Goal: Task Accomplishment & Management: Complete application form

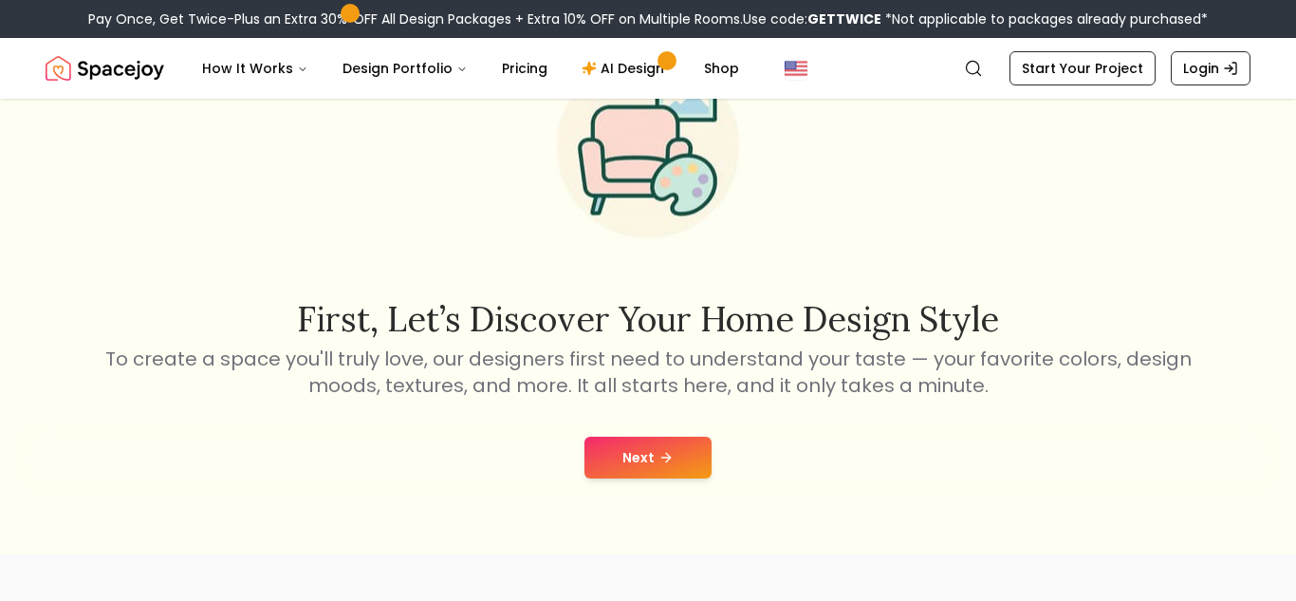
scroll to position [162, 0]
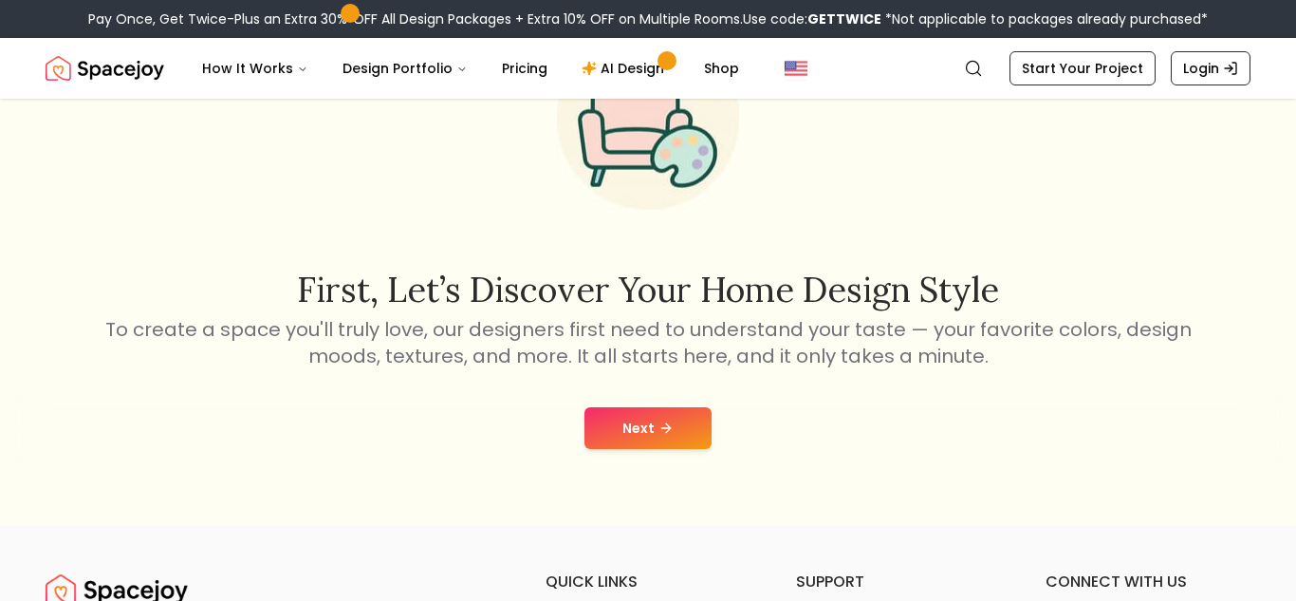
click at [652, 437] on button "Next" at bounding box center [648, 428] width 127 height 42
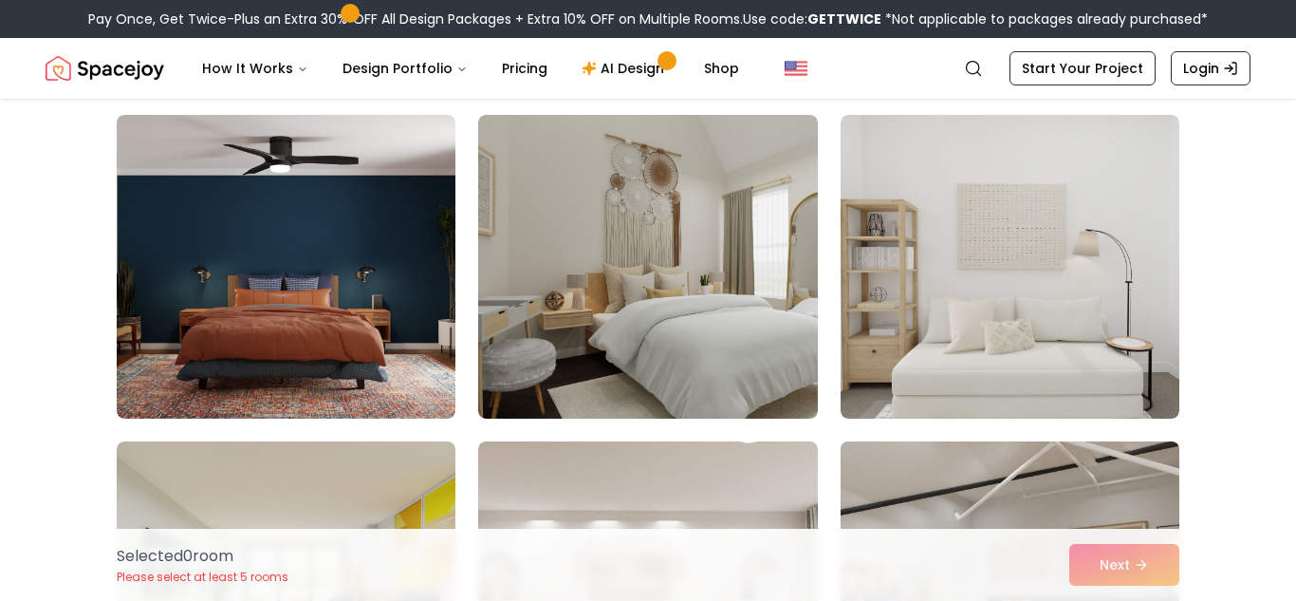
scroll to position [146, 0]
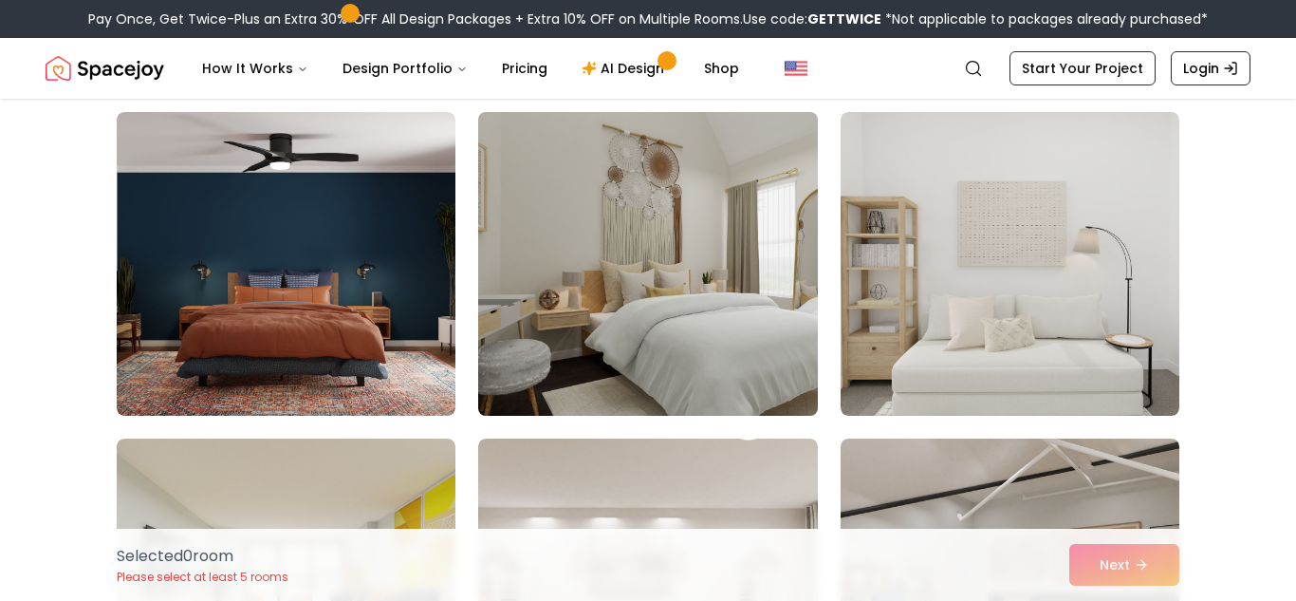
click at [599, 190] on img at bounding box center [648, 263] width 356 height 319
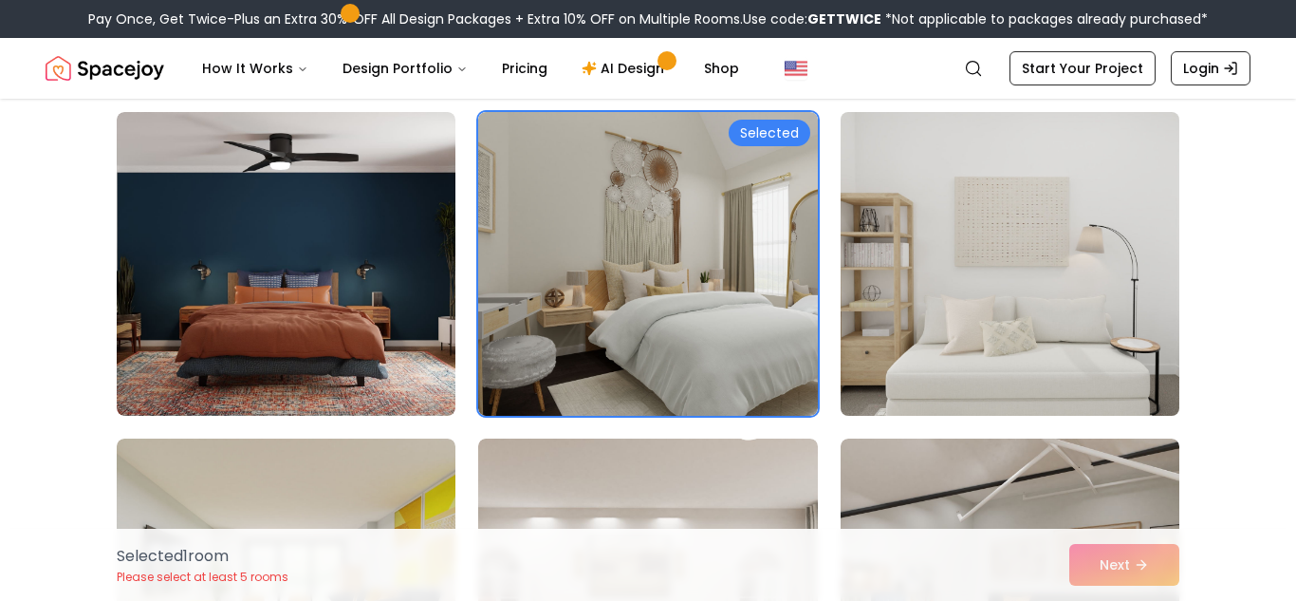
click at [992, 290] on img at bounding box center [1010, 263] width 356 height 319
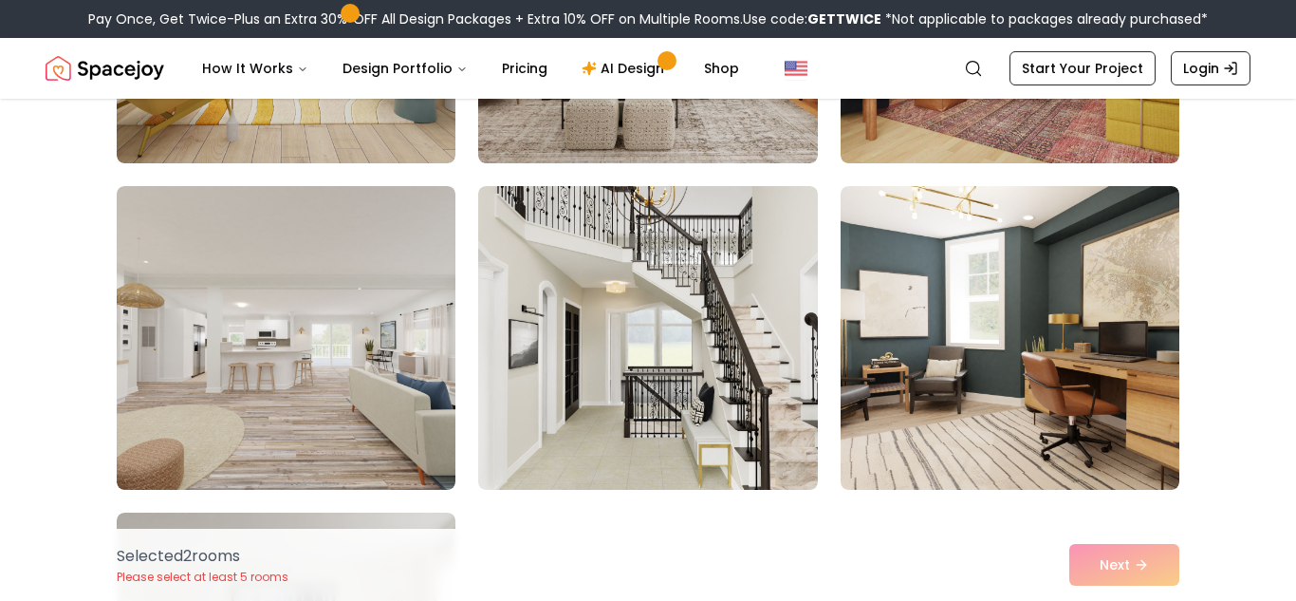
scroll to position [728, 0]
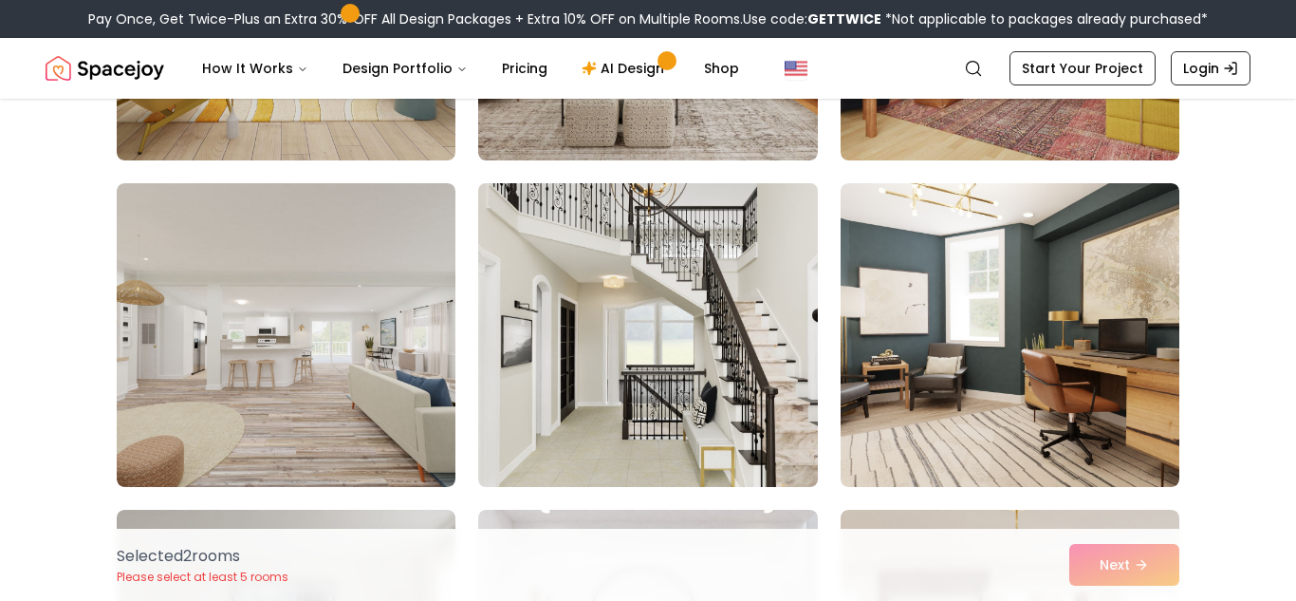
click at [771, 367] on img at bounding box center [648, 335] width 356 height 319
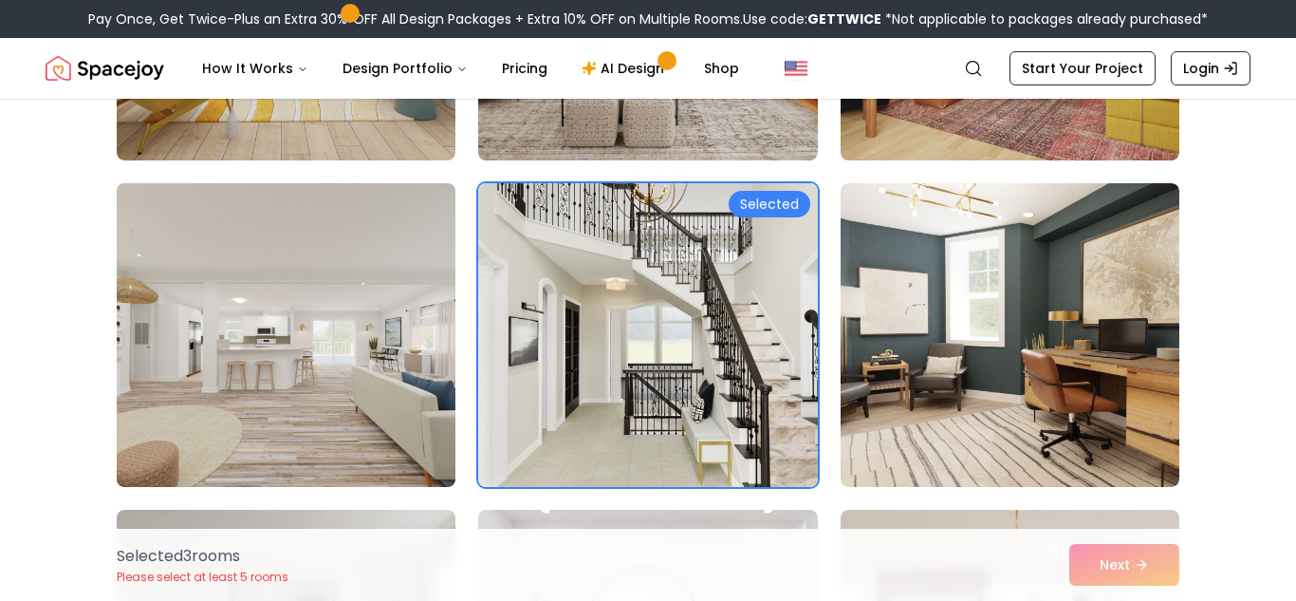
click at [385, 382] on img at bounding box center [286, 335] width 356 height 319
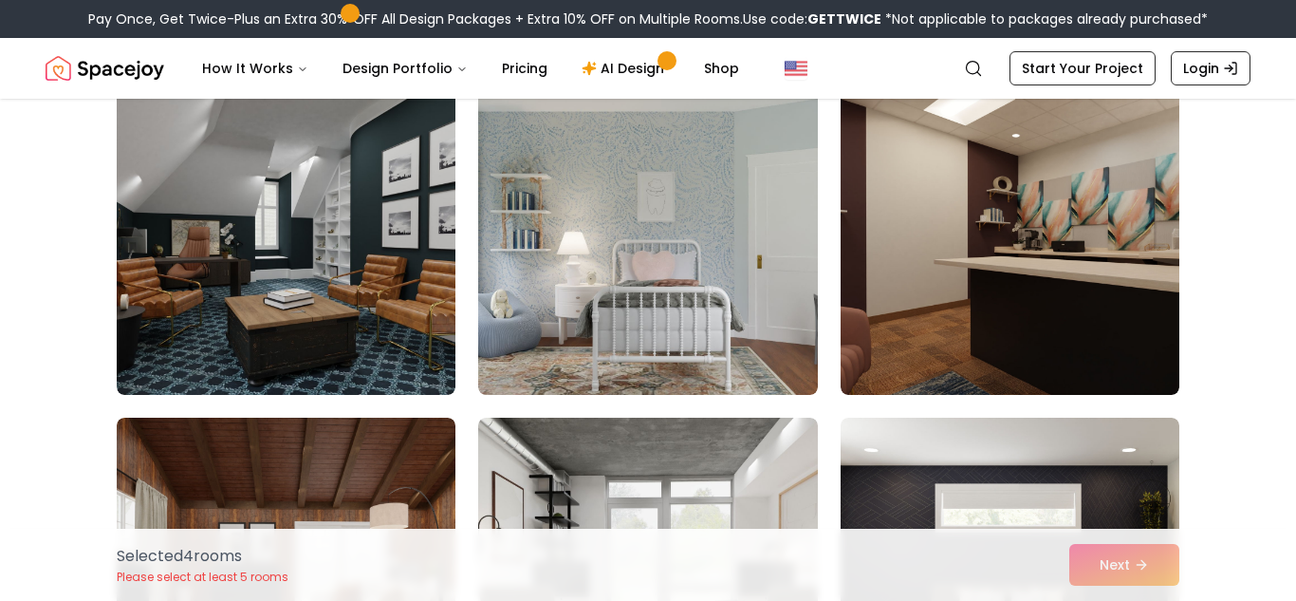
scroll to position [3106, 0]
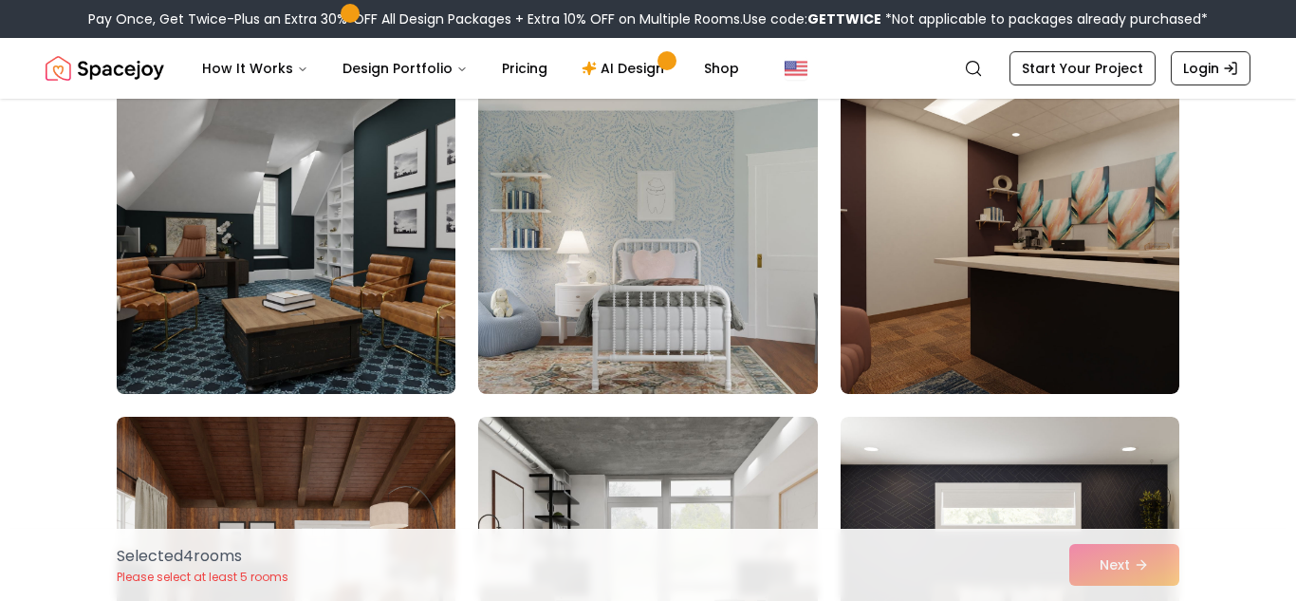
click at [274, 233] on img at bounding box center [286, 242] width 356 height 319
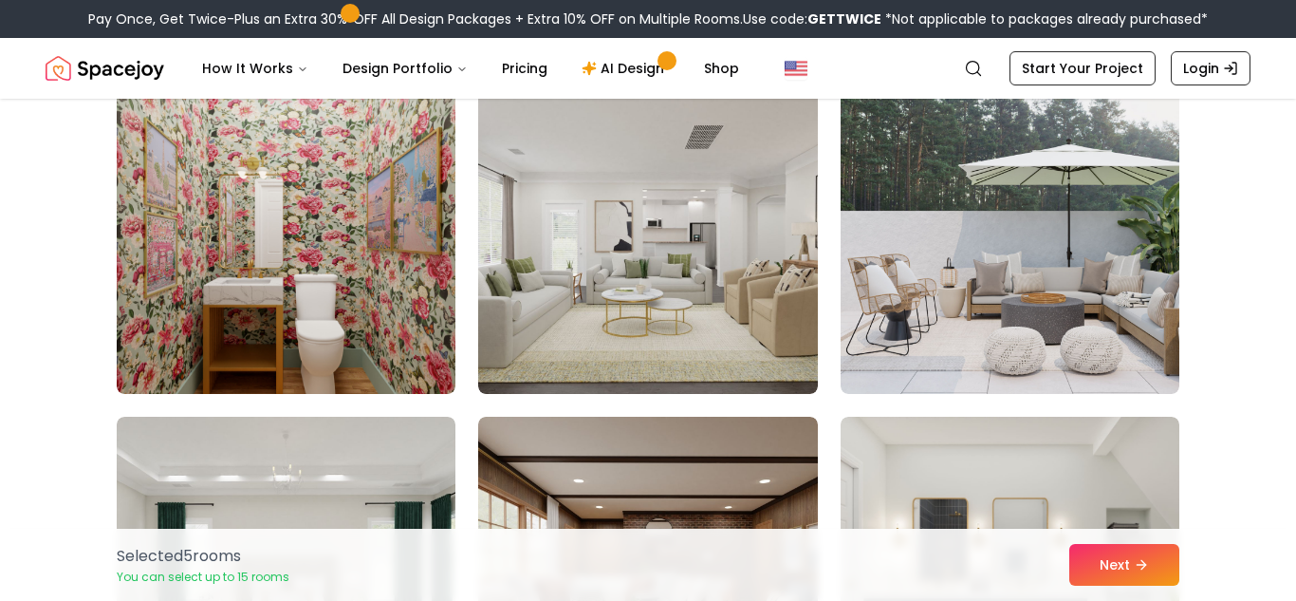
scroll to position [4076, 0]
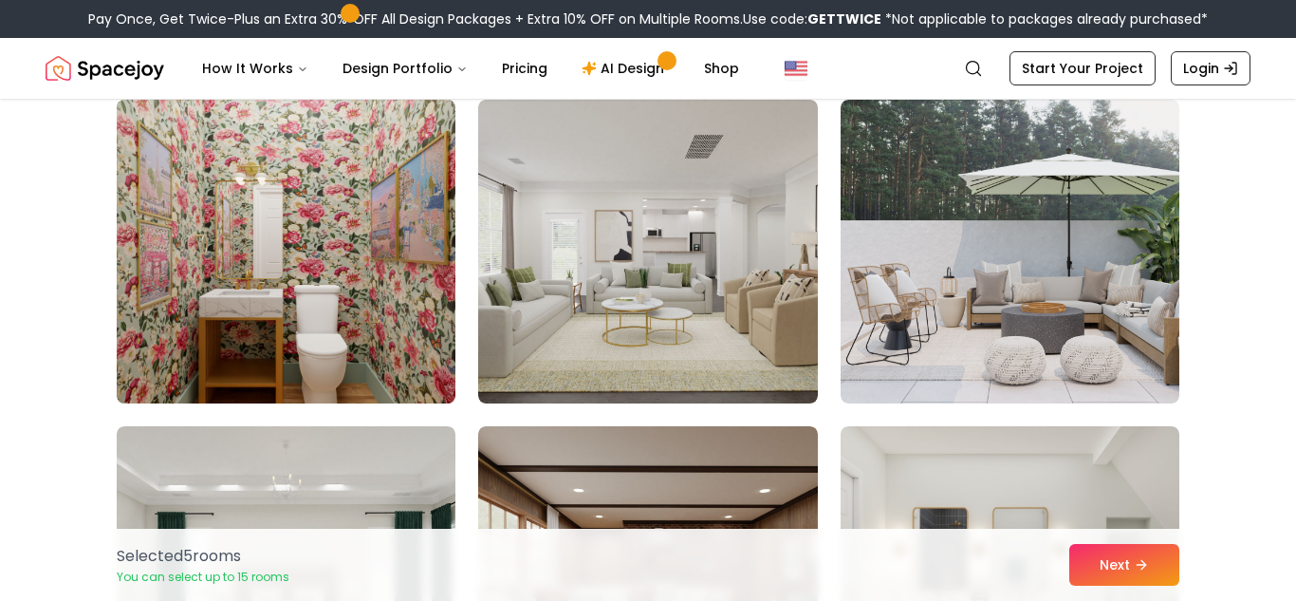
click at [305, 238] on img at bounding box center [286, 251] width 356 height 319
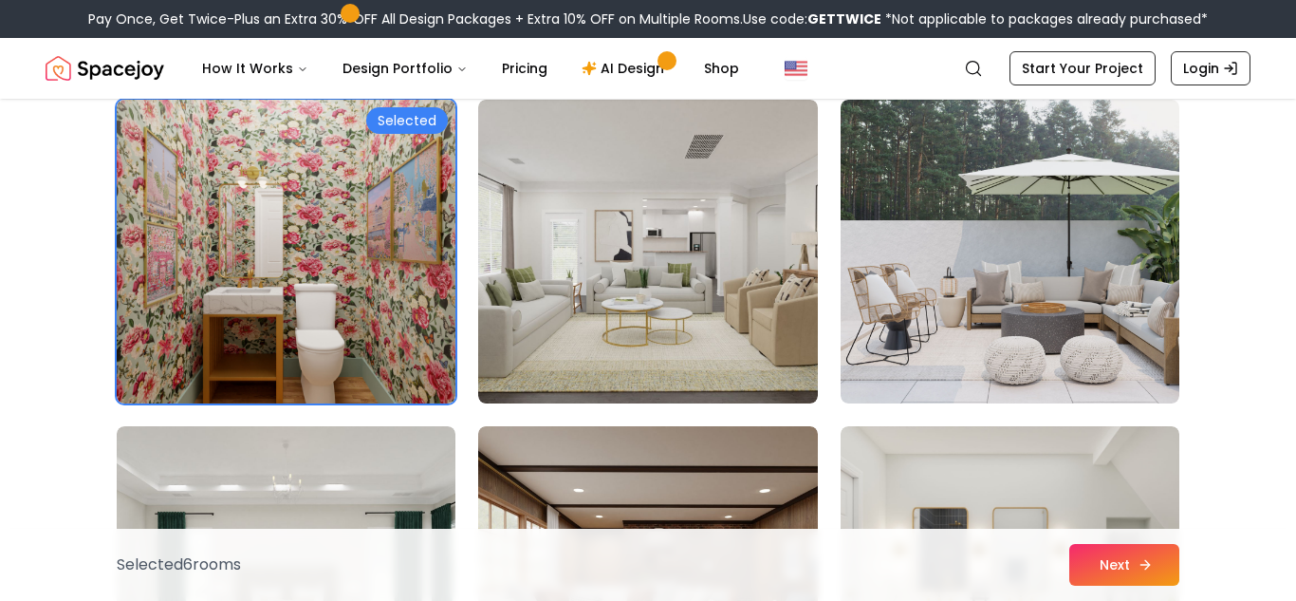
click at [1105, 557] on button "Next" at bounding box center [1125, 565] width 110 height 42
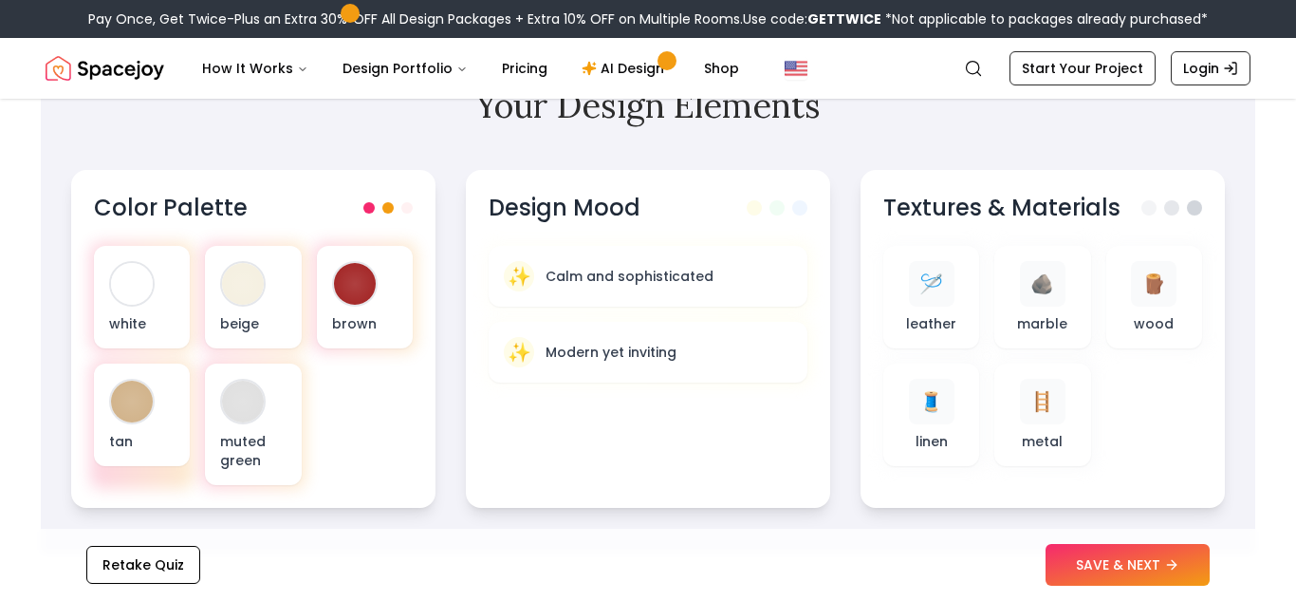
scroll to position [676, 0]
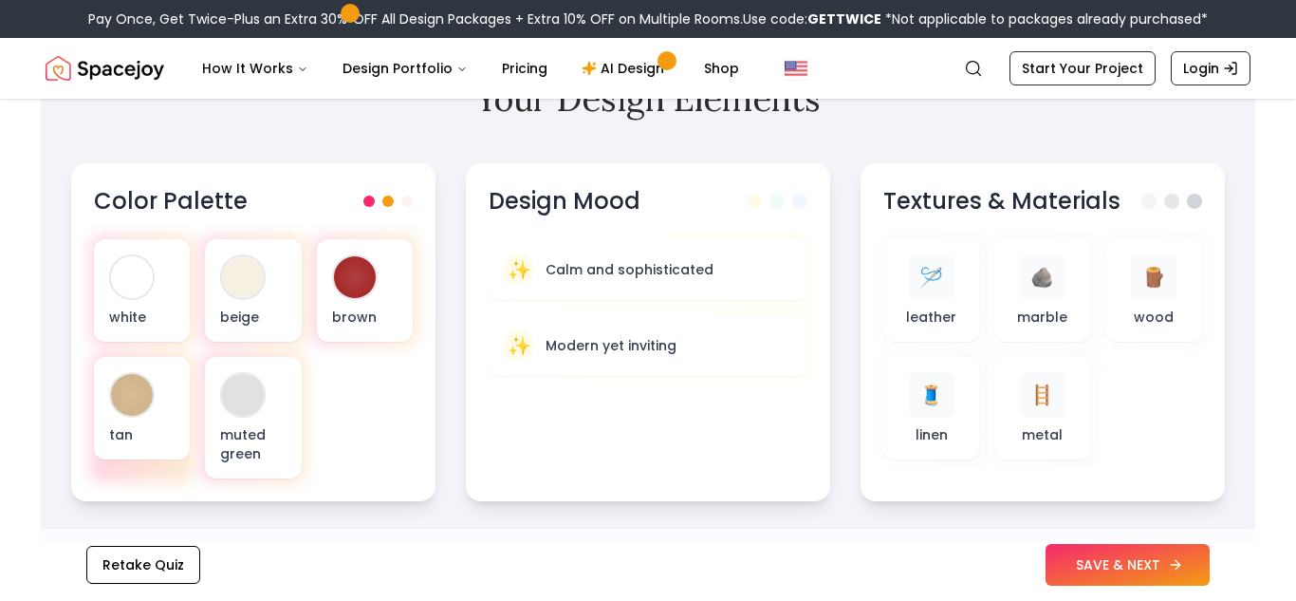
click at [1174, 572] on button "SAVE & NEXT" at bounding box center [1128, 565] width 164 height 42
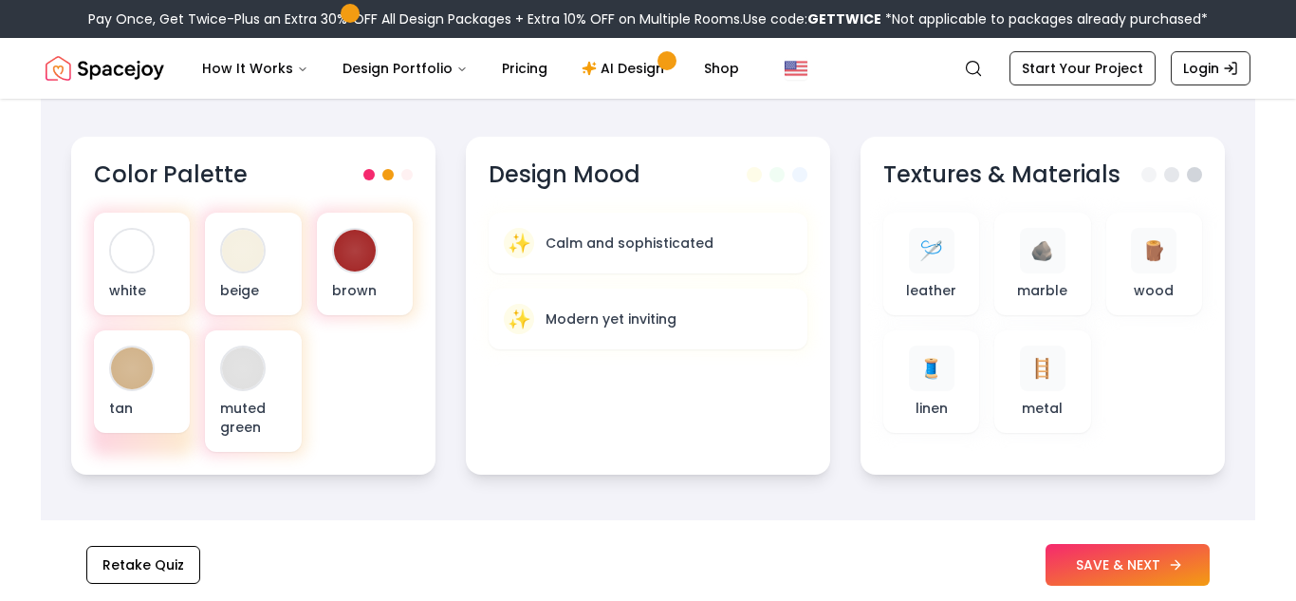
scroll to position [649, 0]
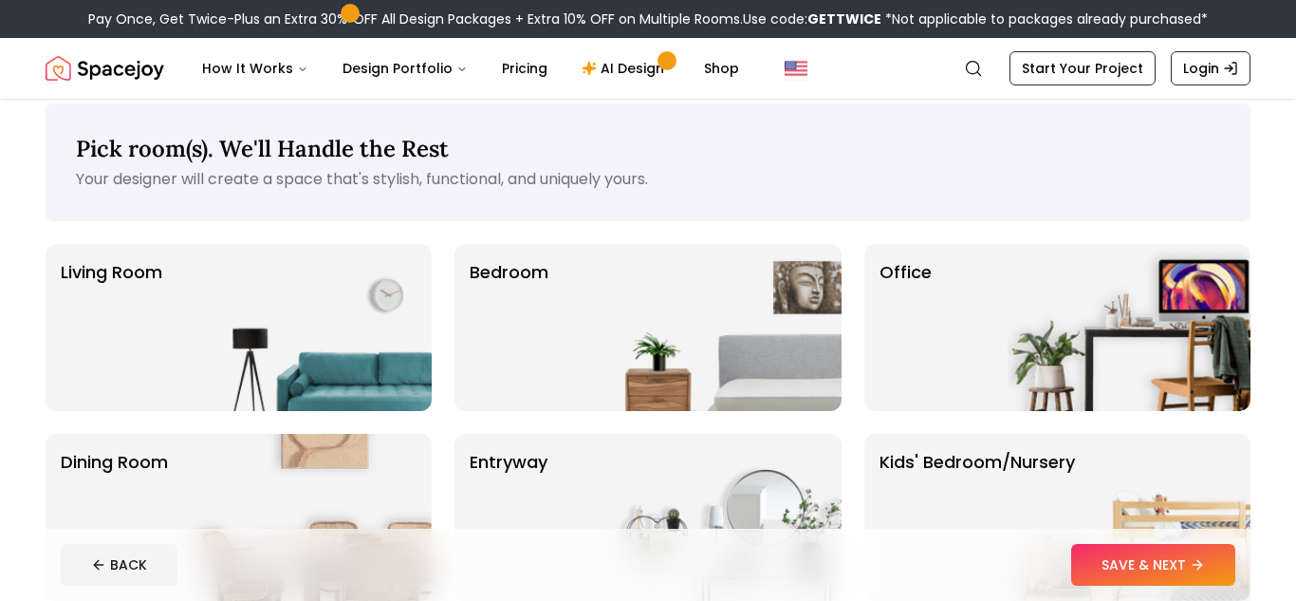
scroll to position [26, 0]
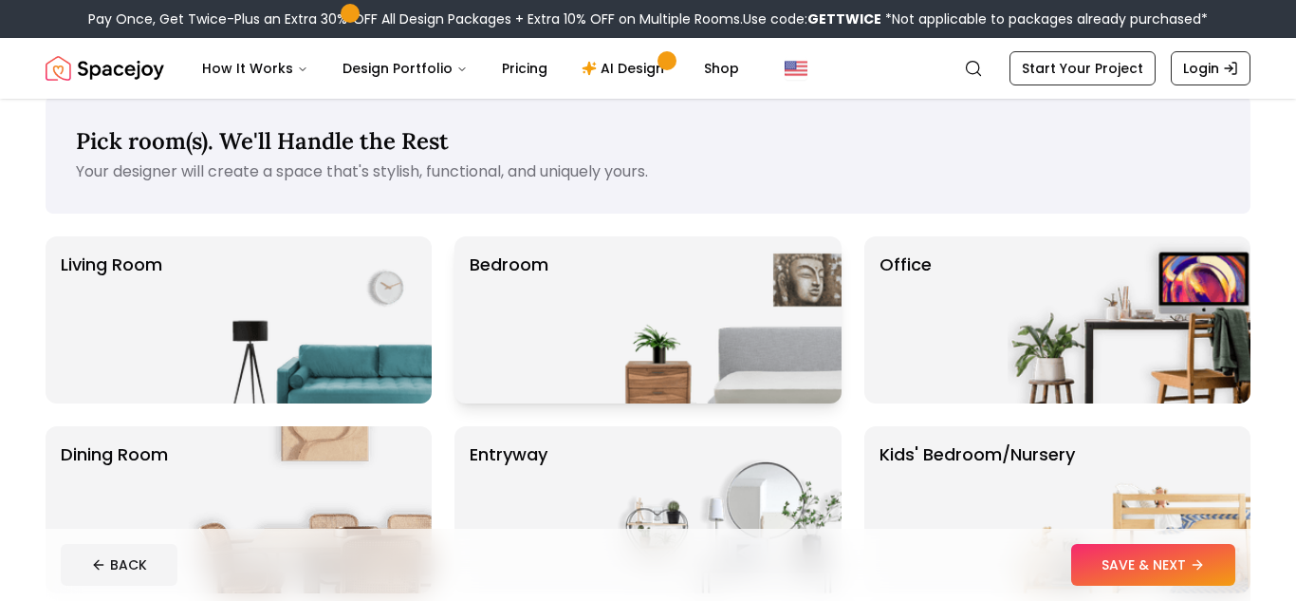
click at [638, 264] on img at bounding box center [720, 319] width 243 height 167
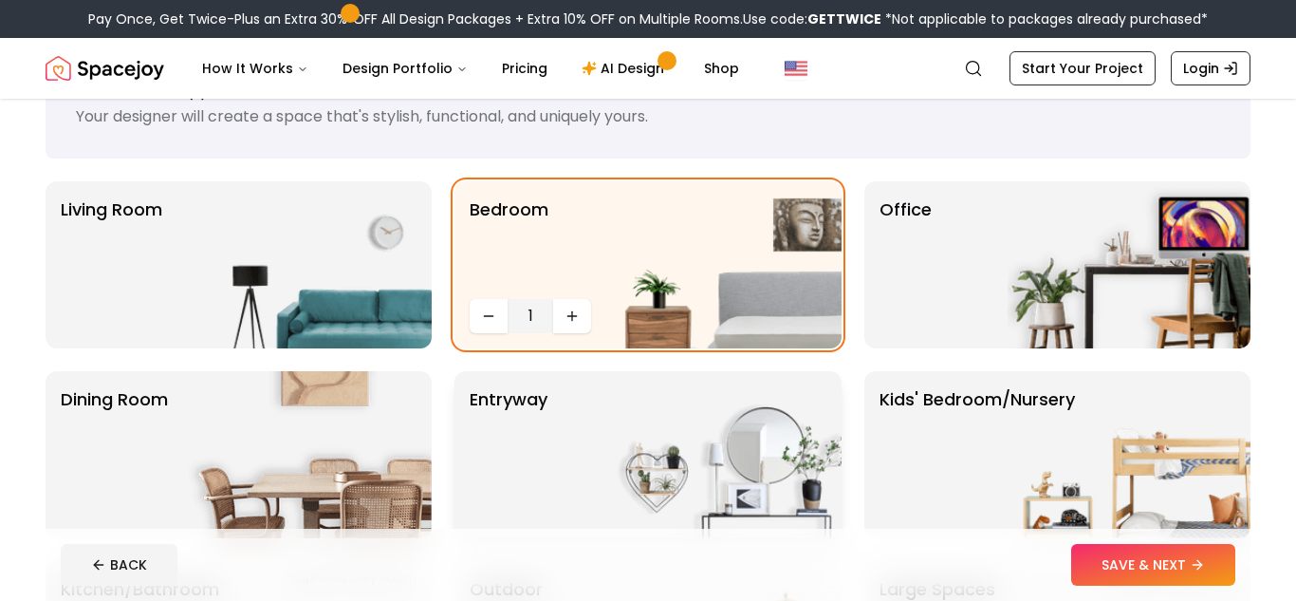
scroll to position [79, 0]
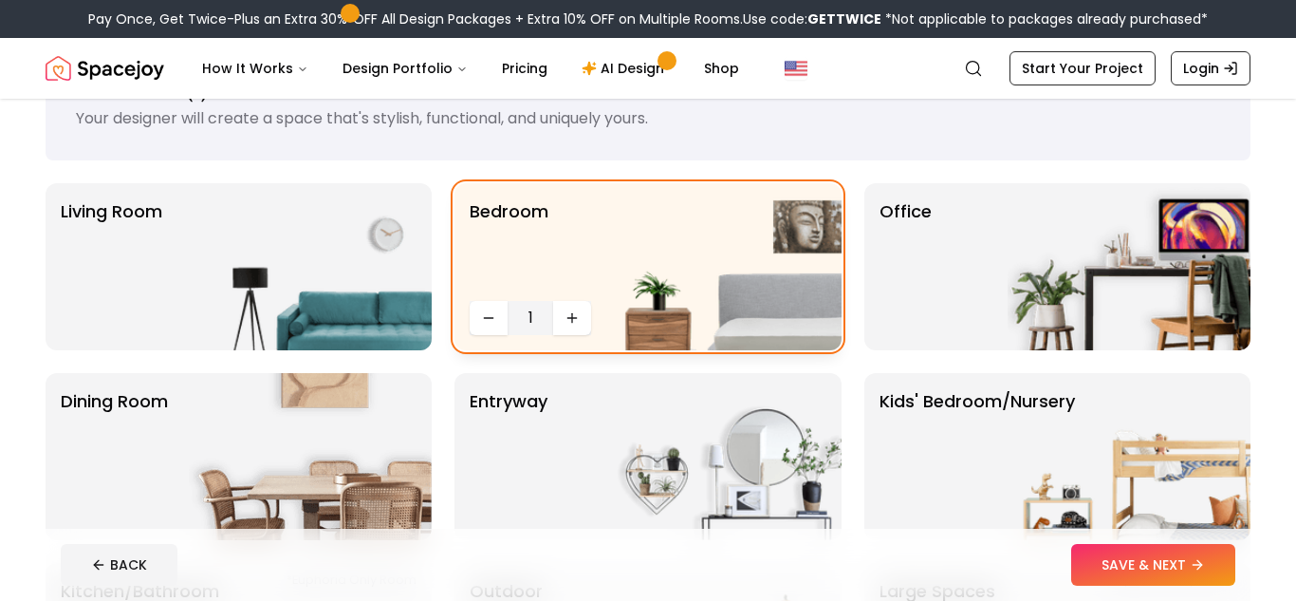
click at [758, 268] on img at bounding box center [720, 266] width 243 height 167
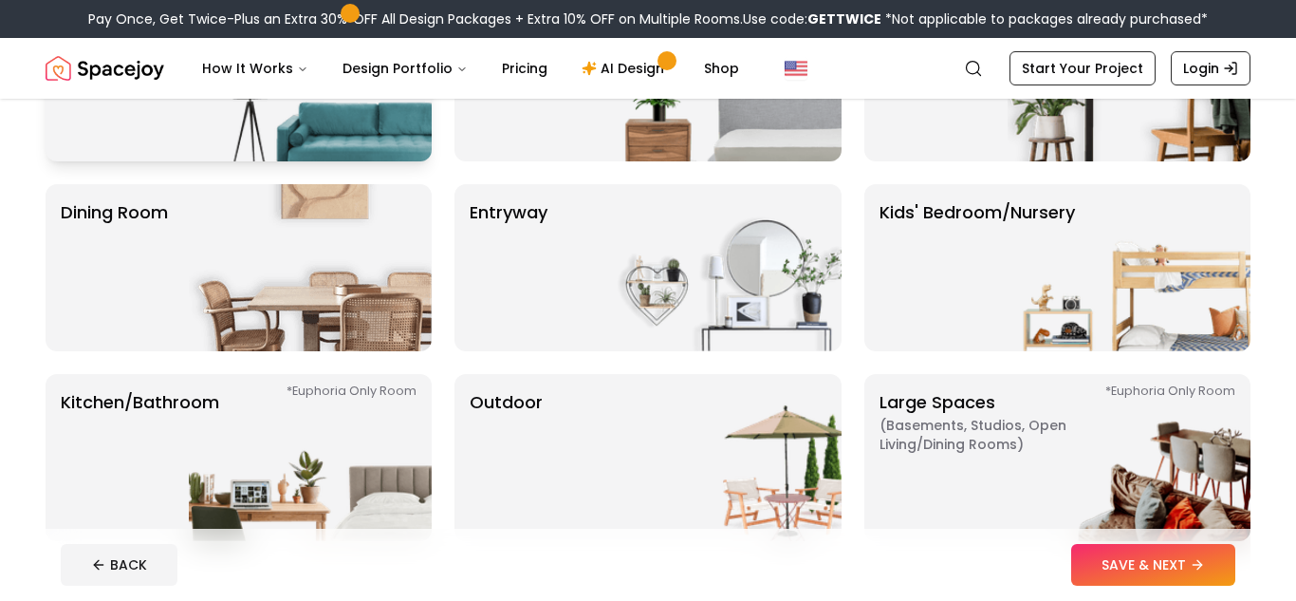
scroll to position [0, 0]
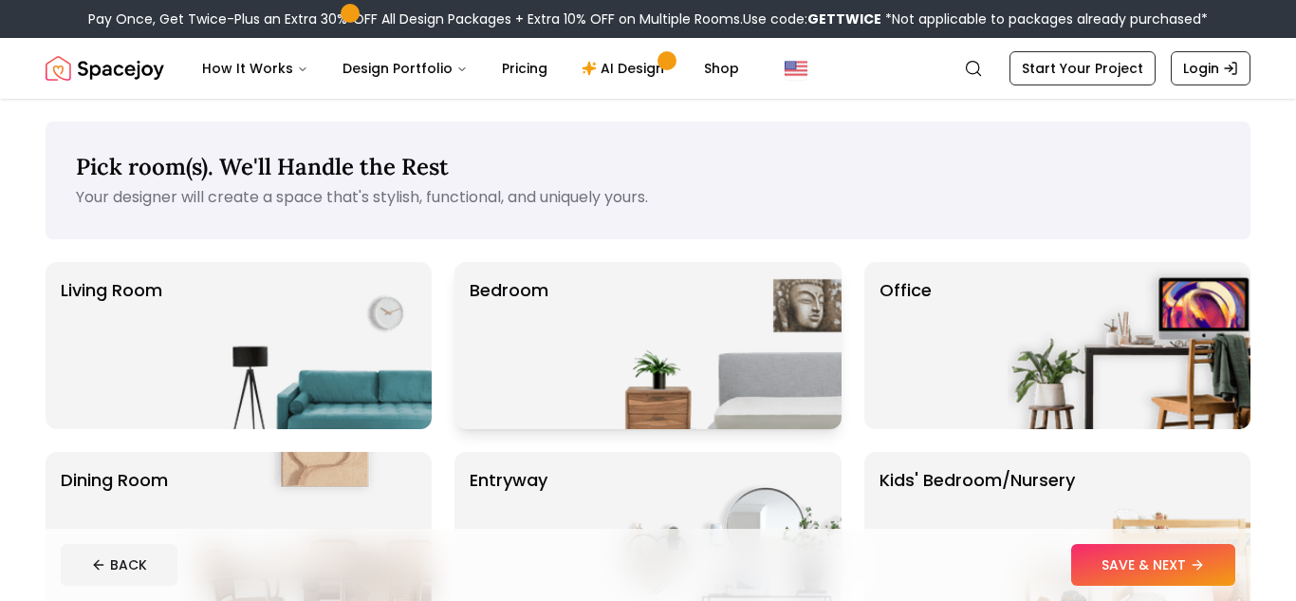
click at [691, 300] on img at bounding box center [720, 345] width 243 height 167
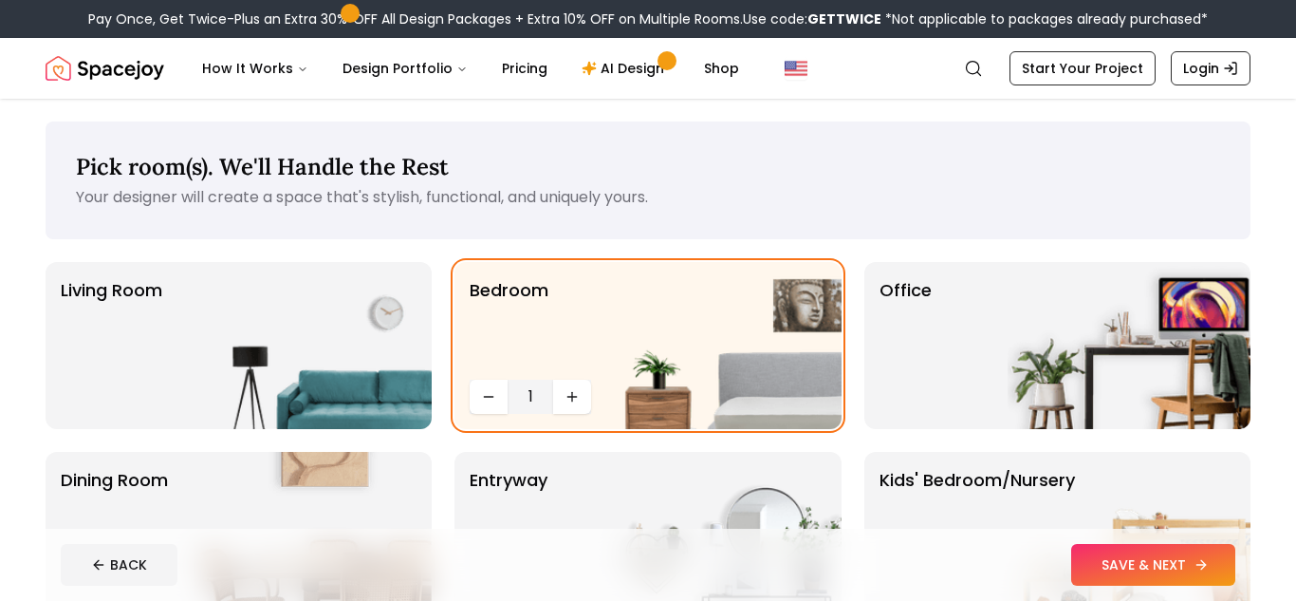
click at [1120, 556] on button "SAVE & NEXT" at bounding box center [1153, 565] width 164 height 42
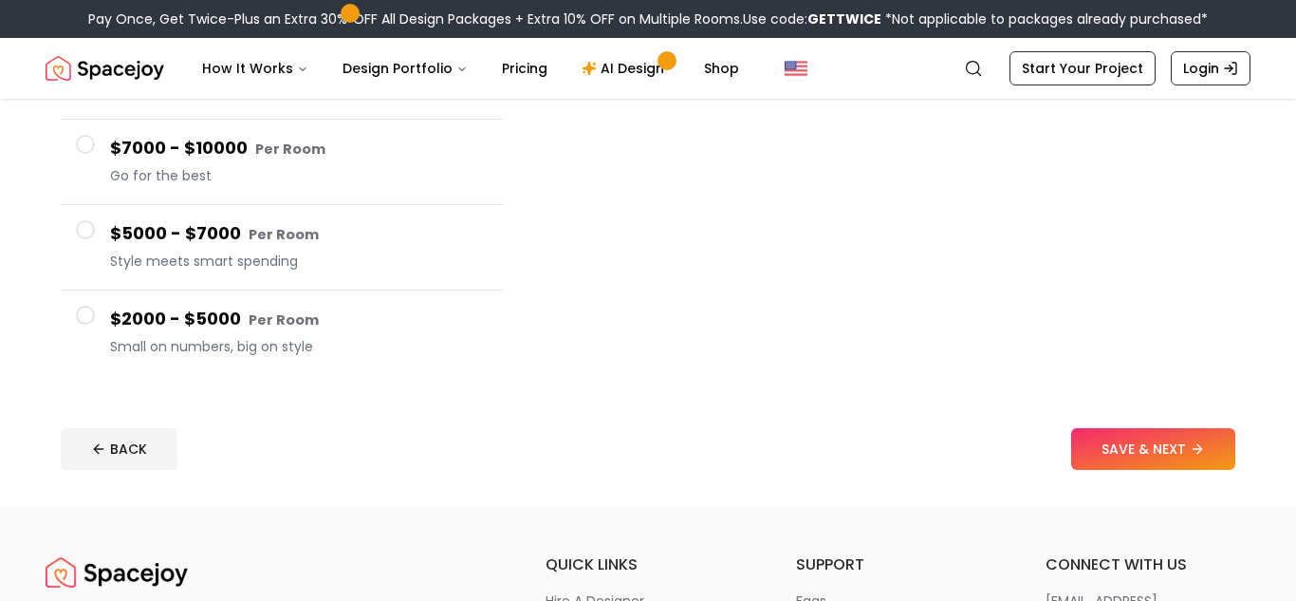
scroll to position [354, 0]
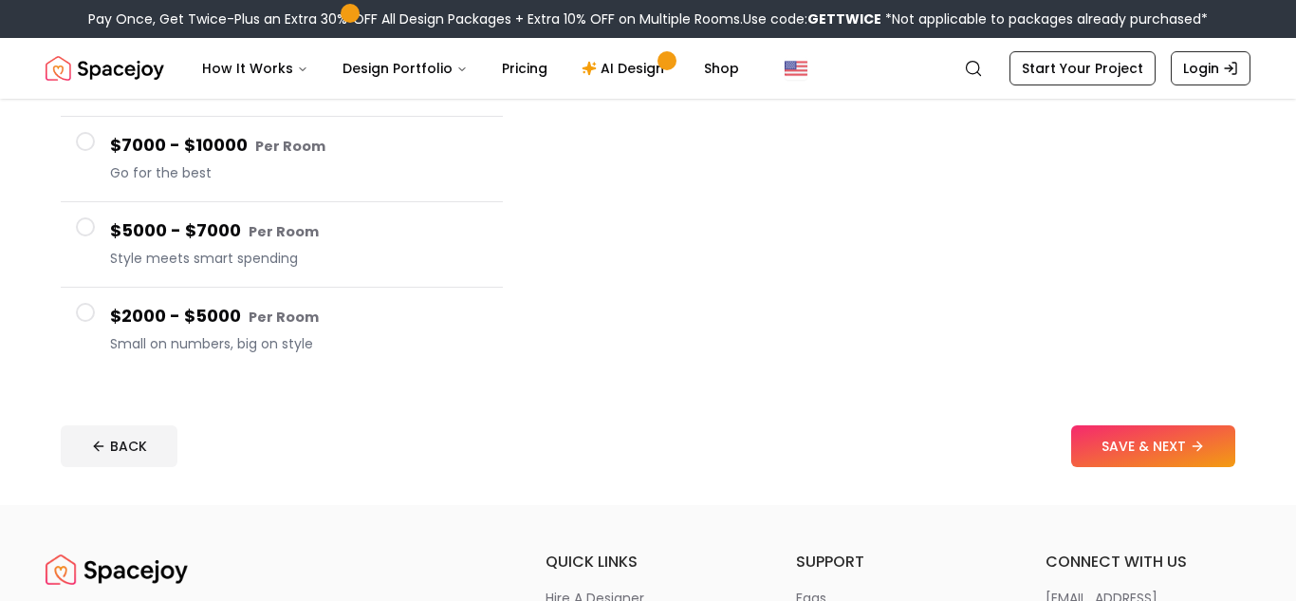
click at [400, 311] on h4 "$2000 - $5000 Per Room" at bounding box center [299, 317] width 378 height 28
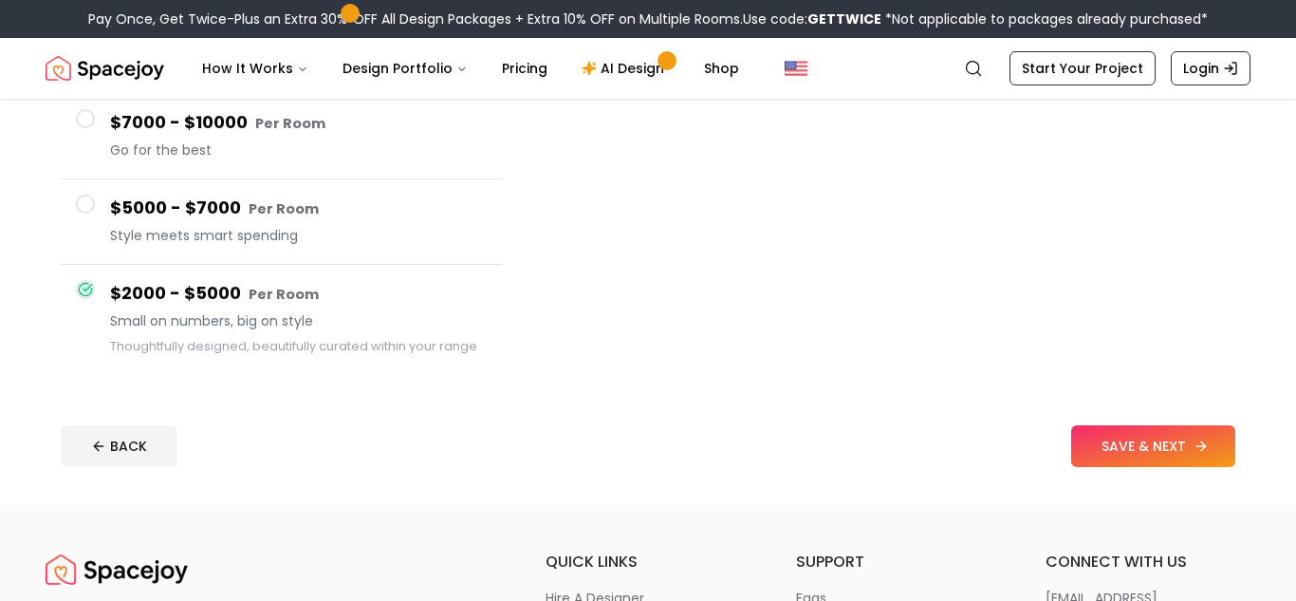
click at [1151, 435] on button "SAVE & NEXT" at bounding box center [1153, 446] width 164 height 42
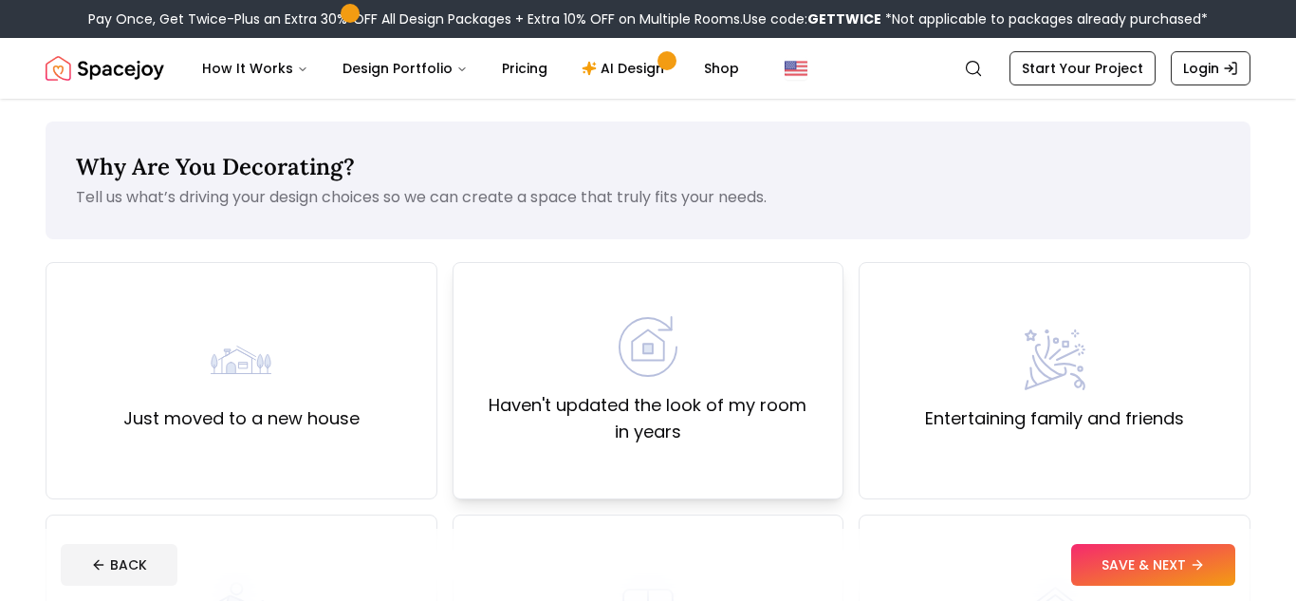
click at [700, 306] on div "Haven't updated the look of my room in years" at bounding box center [649, 380] width 392 height 237
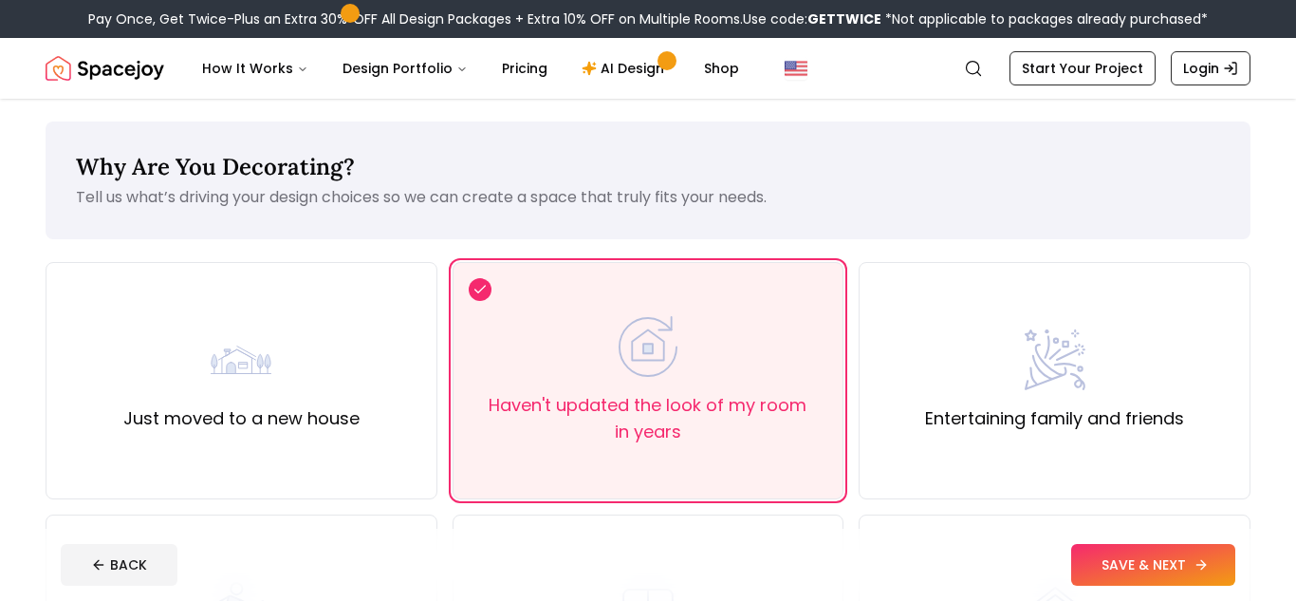
click at [1145, 566] on button "SAVE & NEXT" at bounding box center [1153, 565] width 164 height 42
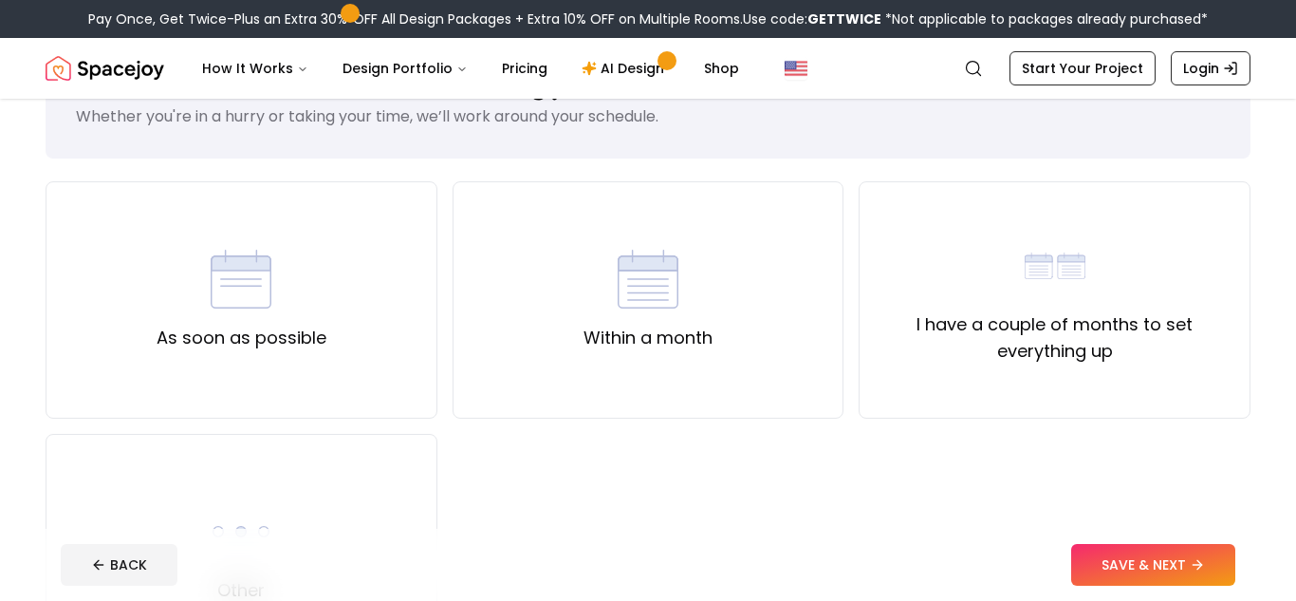
scroll to position [83, 0]
click at [323, 311] on div "As soon as possible" at bounding box center [242, 298] width 170 height 102
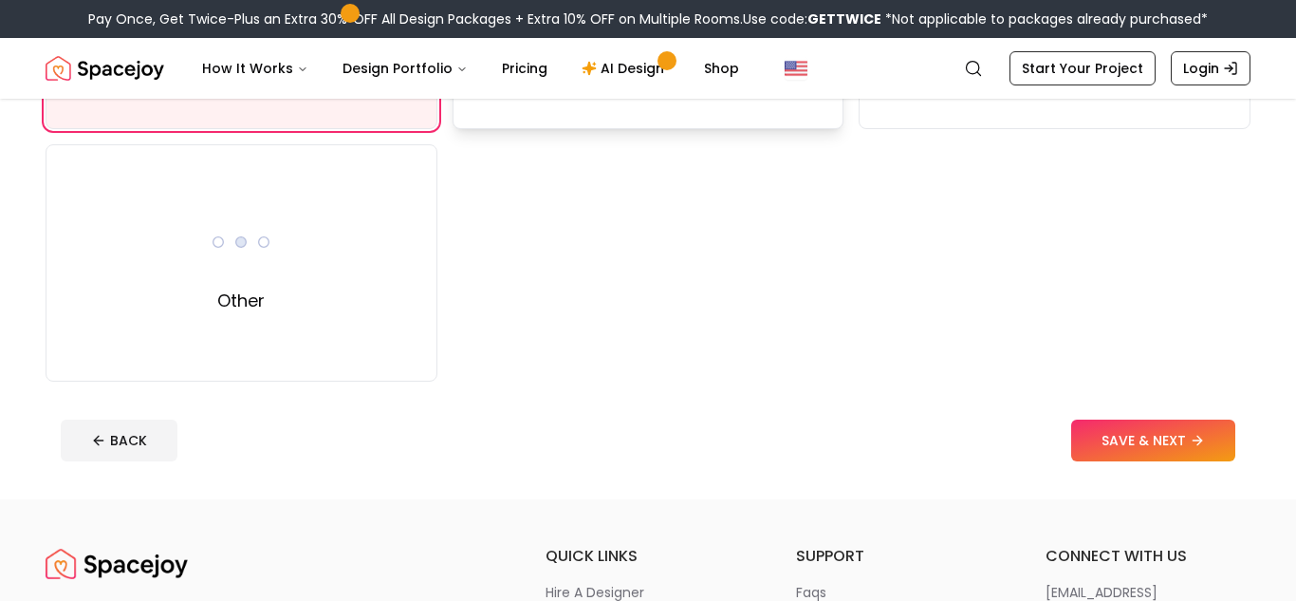
scroll to position [377, 0]
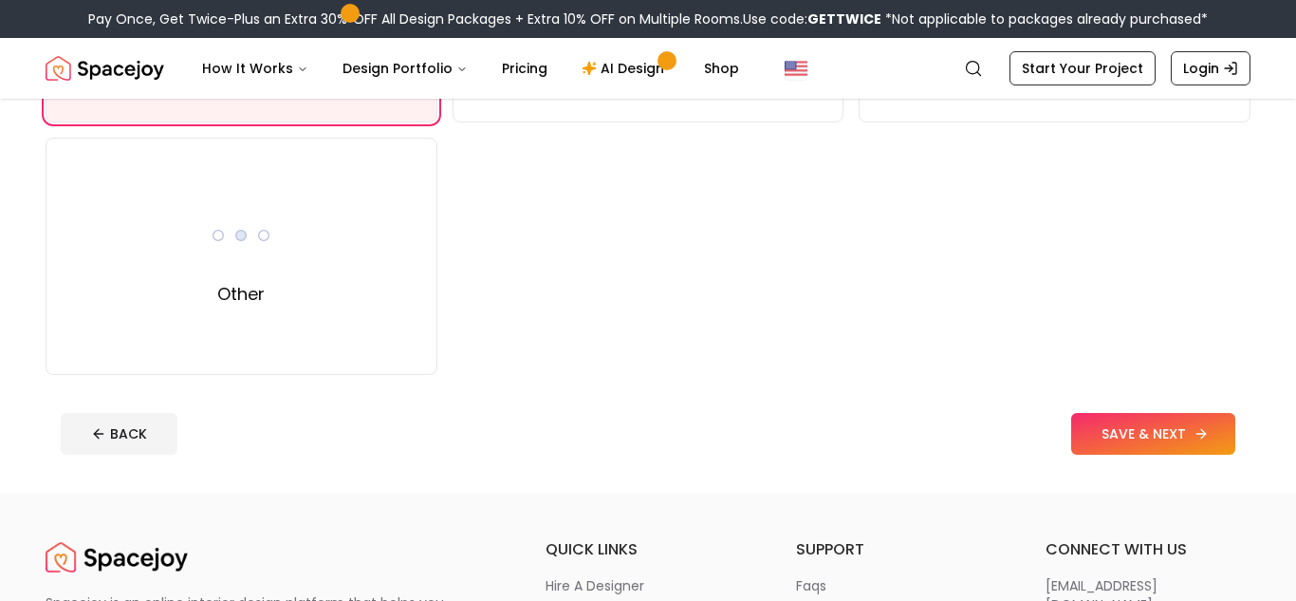
click at [1108, 422] on button "SAVE & NEXT" at bounding box center [1153, 434] width 164 height 42
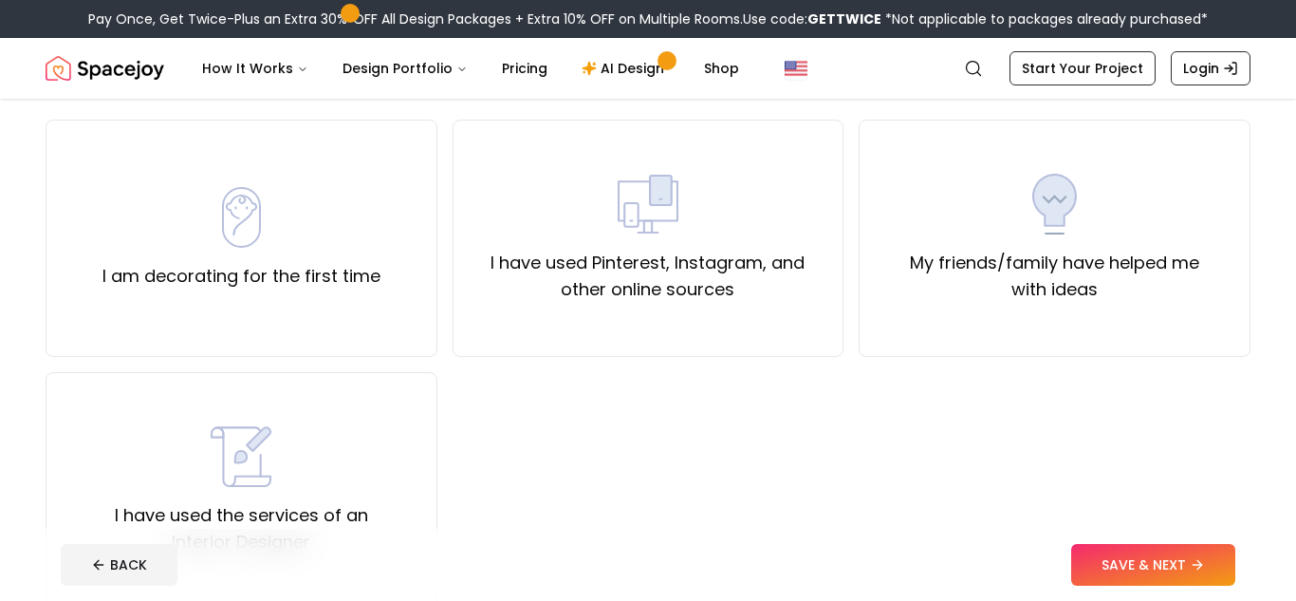
scroll to position [144, 0]
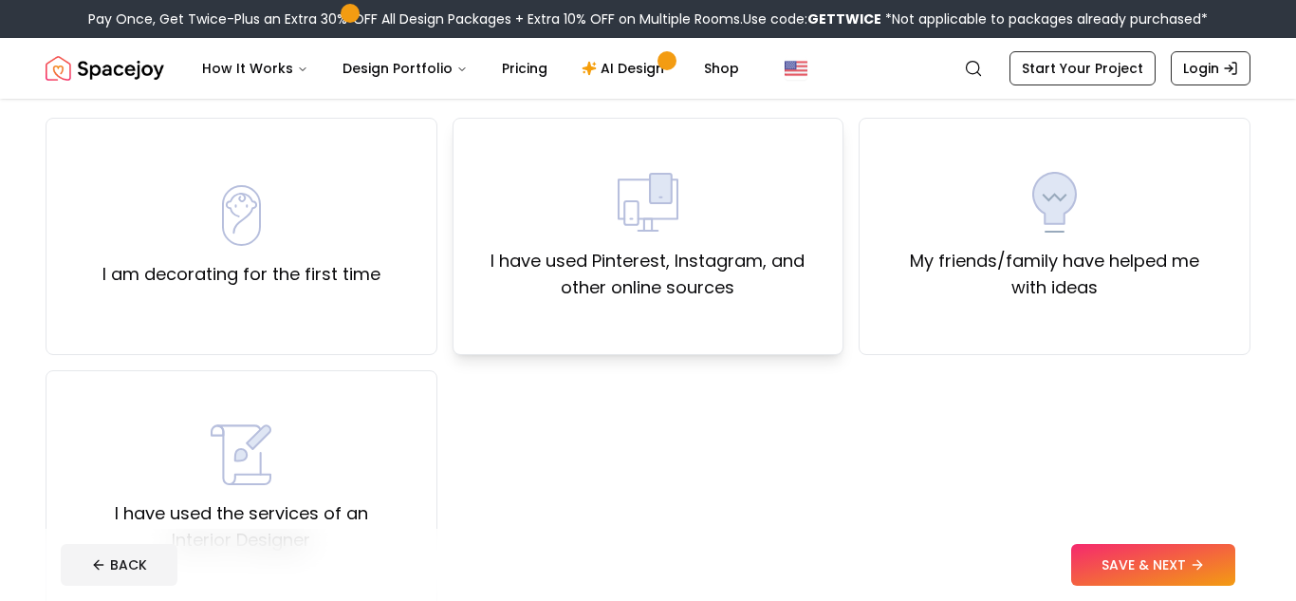
click at [610, 201] on div "I have used Pinterest, Instagram, and other online sources" at bounding box center [649, 236] width 360 height 129
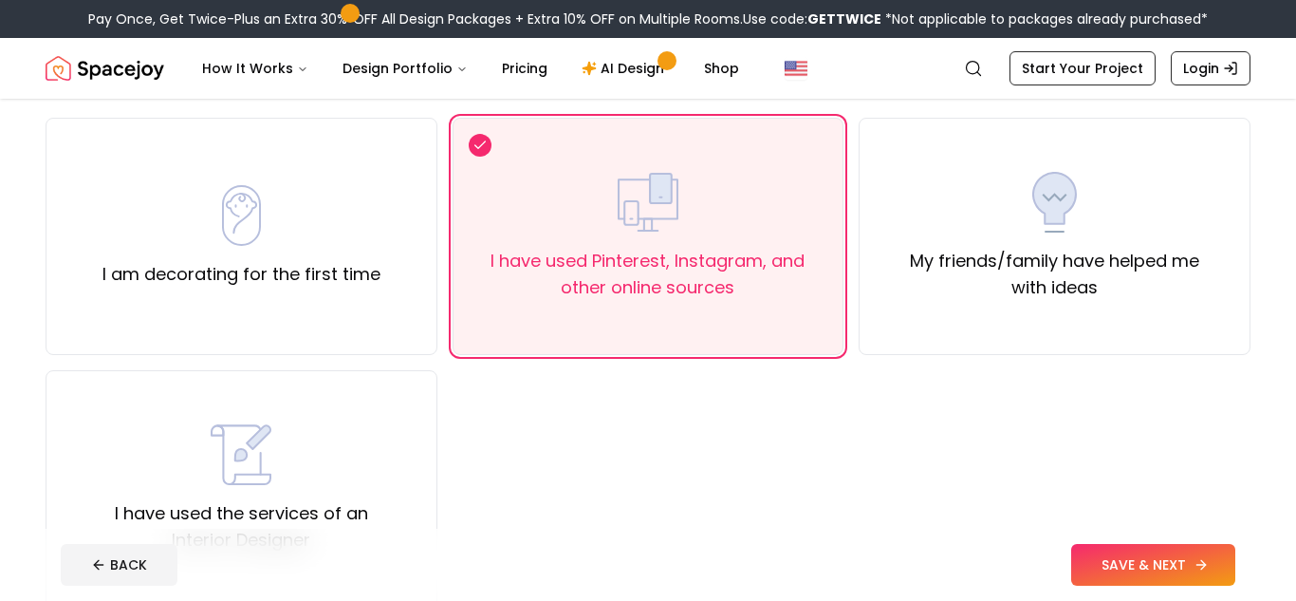
click at [1153, 550] on button "SAVE & NEXT" at bounding box center [1153, 565] width 164 height 42
